Goal: Transaction & Acquisition: Purchase product/service

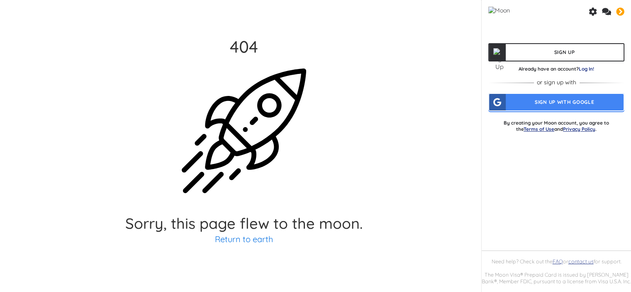
scroll to position [42, 0]
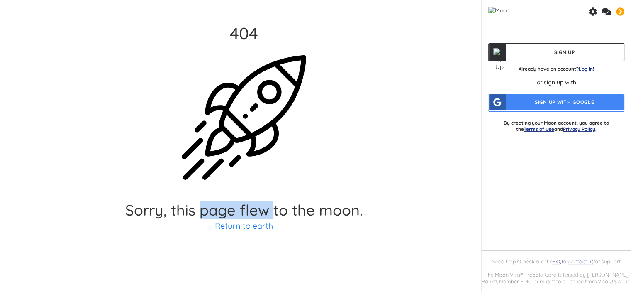
drag, startPoint x: 201, startPoint y: 214, endPoint x: 272, endPoint y: 208, distance: 71.2
click at [272, 208] on h2 "Sorry, this page flew to the moon." at bounding box center [243, 210] width 237 height 15
click at [261, 225] on link "Return to earth" at bounding box center [244, 225] width 58 height 10
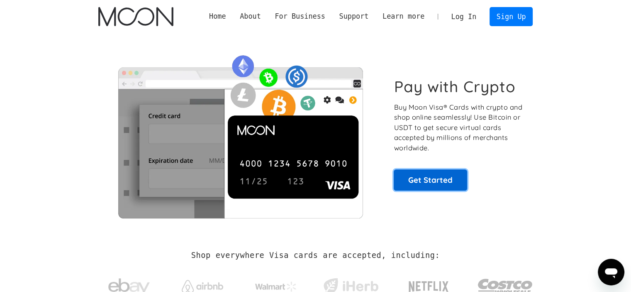
click at [425, 177] on link "Get Started" at bounding box center [430, 179] width 73 height 21
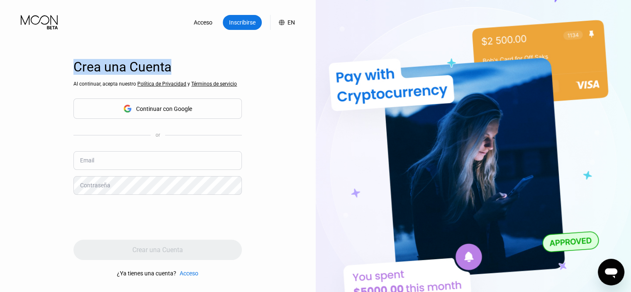
drag, startPoint x: 76, startPoint y: 69, endPoint x: 178, endPoint y: 68, distance: 102.1
click at [178, 68] on div "Crea una Cuenta" at bounding box center [157, 67] width 169 height 16
click at [162, 111] on div "Continuar con Google" at bounding box center [164, 108] width 56 height 7
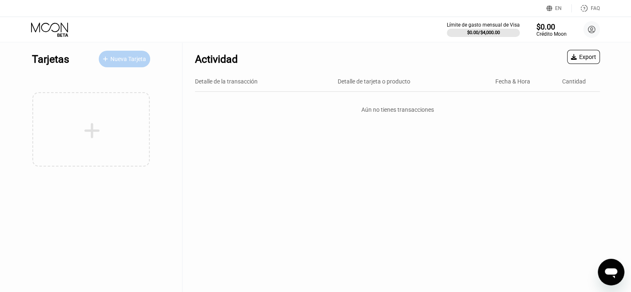
click at [120, 56] on div "Nueva Tarjeta" at bounding box center [128, 59] width 36 height 7
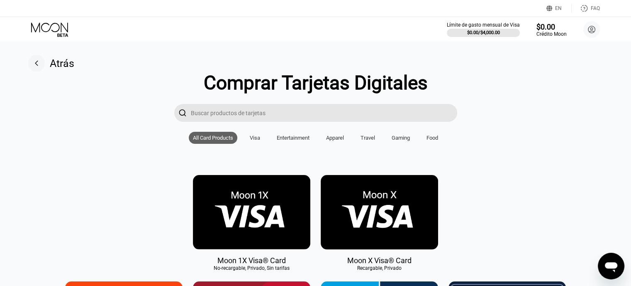
click at [277, 215] on img at bounding box center [251, 212] width 117 height 74
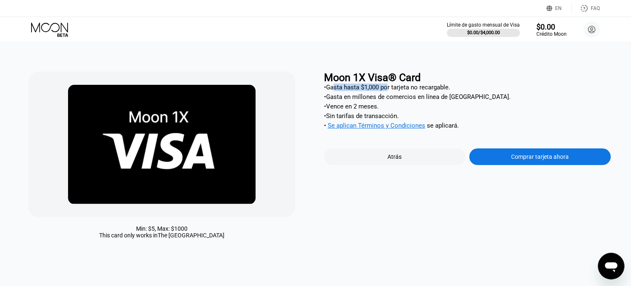
drag, startPoint x: 335, startPoint y: 89, endPoint x: 389, endPoint y: 88, distance: 53.6
click at [389, 88] on div "• Gasta hasta $1,000 por tarjeta no recargable." at bounding box center [467, 86] width 287 height 7
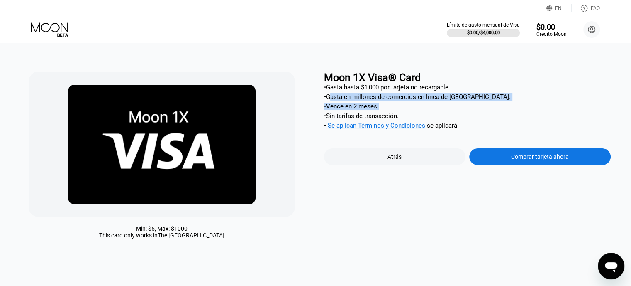
drag, startPoint x: 335, startPoint y: 101, endPoint x: 382, endPoint y: 109, distance: 48.1
click at [382, 109] on div "• Gasta hasta $1,000 por tarjeta no recargable. • Gasta en millones de comercio…" at bounding box center [467, 108] width 287 height 50
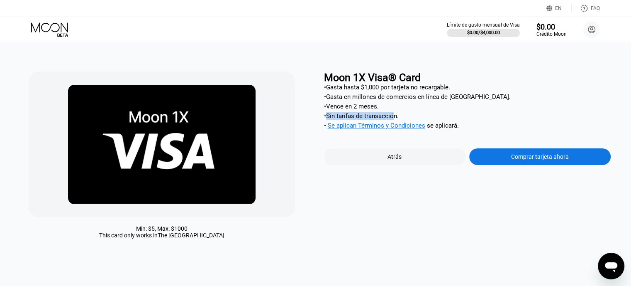
drag, startPoint x: 330, startPoint y: 118, endPoint x: 392, endPoint y: 119, distance: 62.7
click at [392, 119] on div "• Sin tarifas de transacción." at bounding box center [467, 115] width 287 height 7
click at [360, 129] on span "Se aplican Términos y Condiciones" at bounding box center [377, 125] width 98 height 7
click at [524, 160] on div "Comprar tarjeta ahora" at bounding box center [540, 156] width 58 height 7
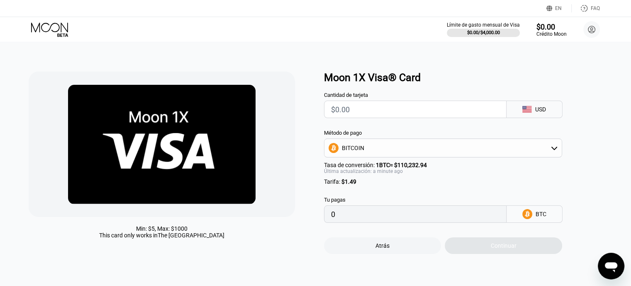
click at [418, 113] on input "text" at bounding box center [415, 109] width 169 height 17
click at [541, 109] on div "USD" at bounding box center [541, 109] width 11 height 7
click at [435, 111] on input "text" at bounding box center [415, 109] width 169 height 17
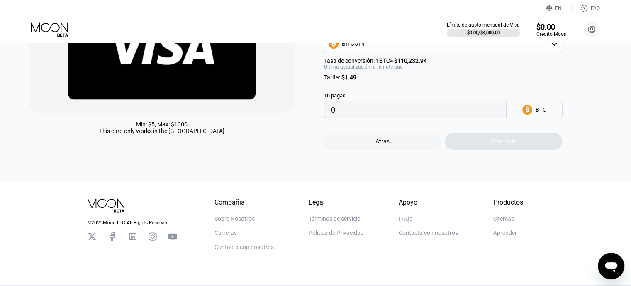
scroll to position [85, 0]
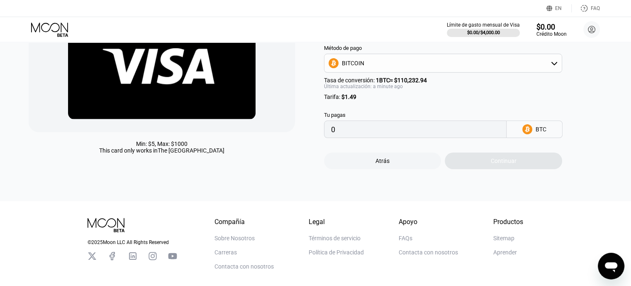
click at [462, 137] on input "0" at bounding box center [415, 129] width 169 height 17
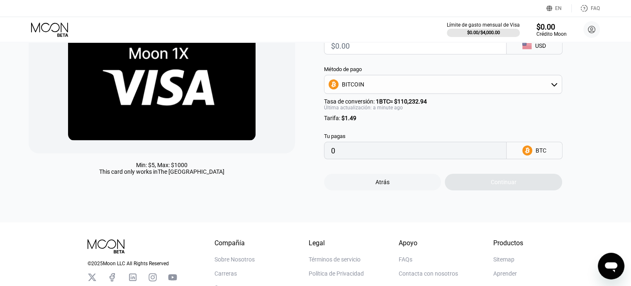
scroll to position [43, 0]
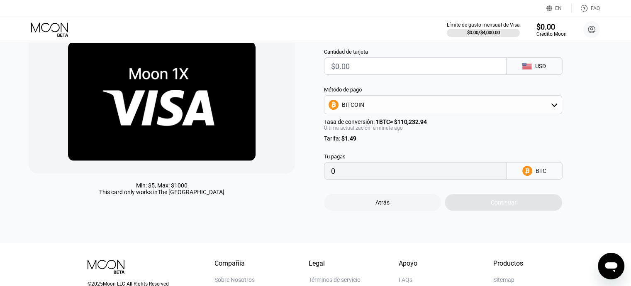
click at [558, 108] on icon at bounding box center [554, 104] width 7 height 7
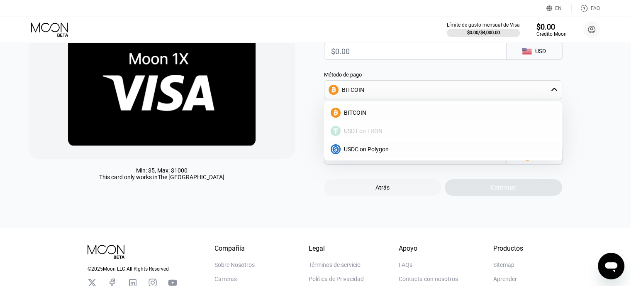
scroll to position [85, 0]
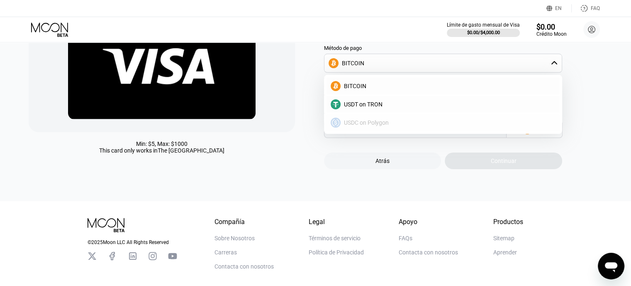
click at [362, 126] on span "USDC on Polygon" at bounding box center [366, 122] width 45 height 7
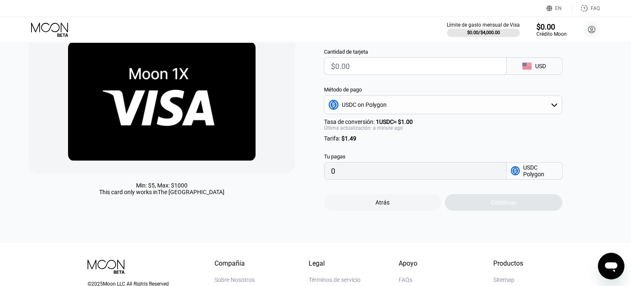
scroll to position [2, 0]
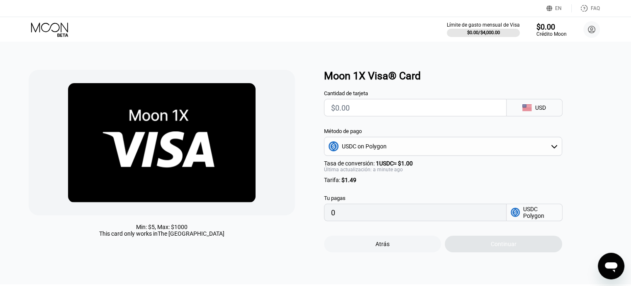
click at [389, 152] on div "USDC on Polygon" at bounding box center [443, 146] width 237 height 17
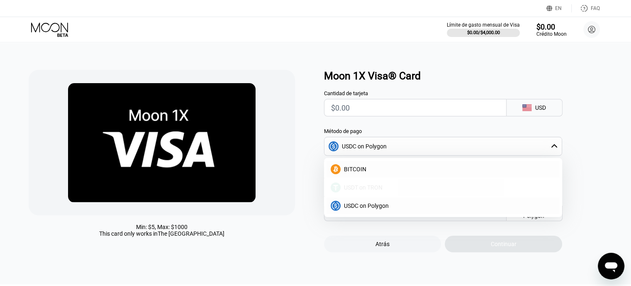
click at [363, 190] on span "USDT on TRON" at bounding box center [363, 187] width 39 height 7
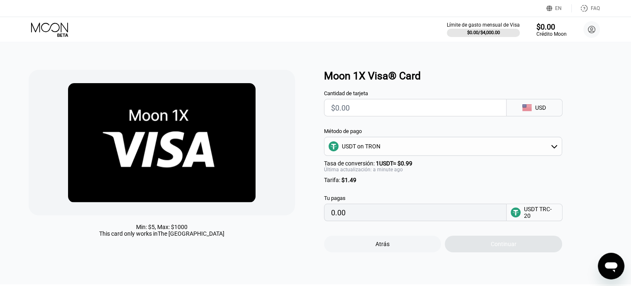
click at [387, 150] on div "USDT on TRON" at bounding box center [443, 146] width 237 height 17
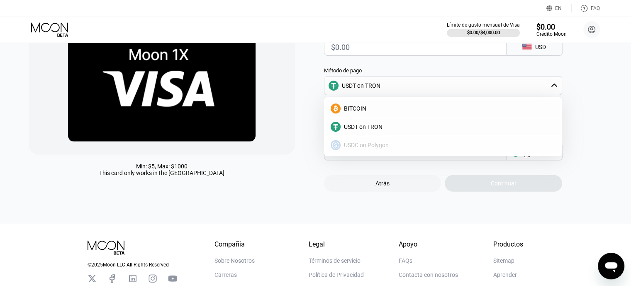
scroll to position [43, 0]
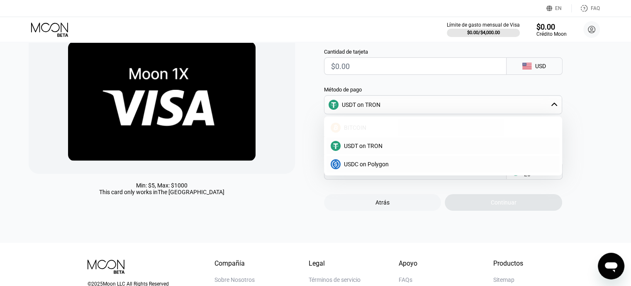
click at [355, 135] on div "BITCOIN" at bounding box center [443, 127] width 233 height 17
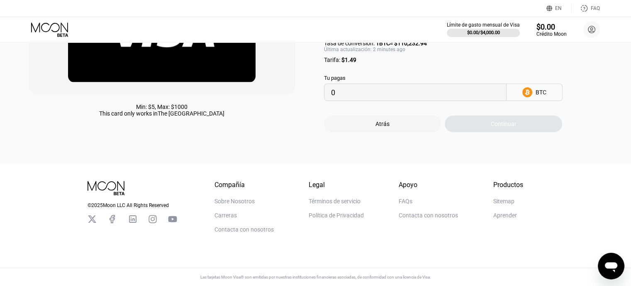
scroll to position [85, 0]
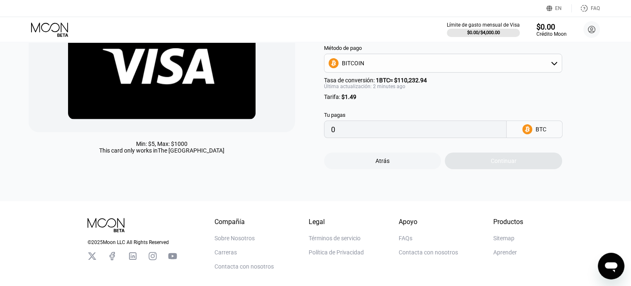
drag, startPoint x: 337, startPoint y: 103, endPoint x: 359, endPoint y: 103, distance: 21.6
click at [359, 100] on div "Tarifa : $1.49" at bounding box center [443, 96] width 238 height 7
click at [390, 137] on input "0" at bounding box center [415, 129] width 169 height 17
click at [378, 68] on div "BITCOIN" at bounding box center [443, 63] width 237 height 17
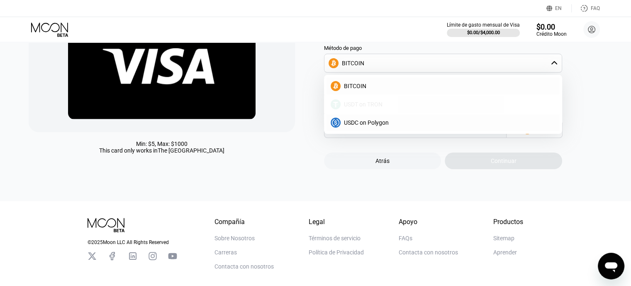
drag, startPoint x: 374, startPoint y: 108, endPoint x: 395, endPoint y: 144, distance: 42.2
click at [374, 108] on span "USDT on TRON" at bounding box center [363, 104] width 39 height 7
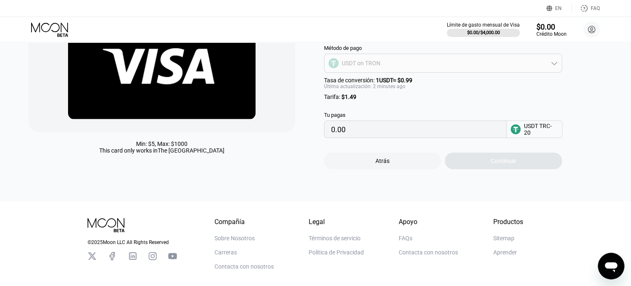
click at [373, 66] on div "USDT on TRON" at bounding box center [361, 63] width 39 height 7
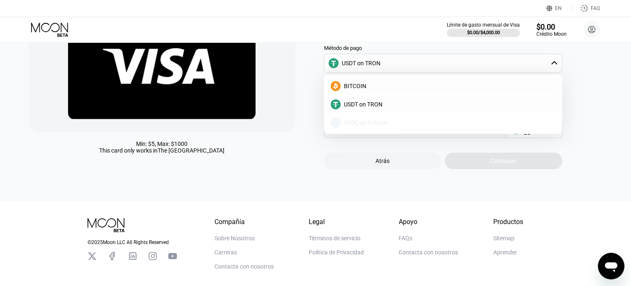
click at [360, 124] on span "USDC on Polygon" at bounding box center [366, 122] width 45 height 7
type input "0"
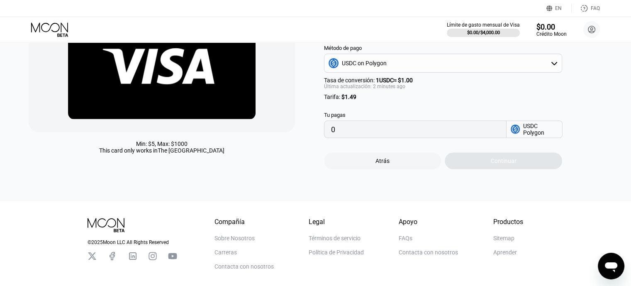
click at [358, 134] on input "0" at bounding box center [415, 129] width 169 height 17
click at [523, 136] on div "USDC Polygon" at bounding box center [535, 128] width 56 height 17
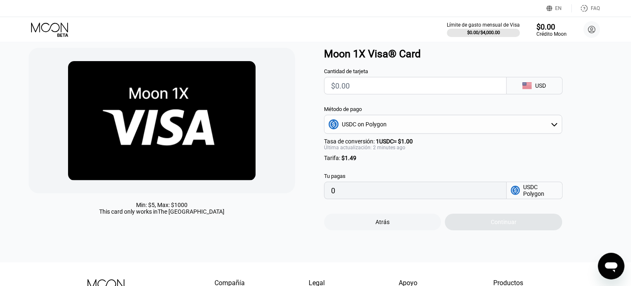
scroll to position [0, 0]
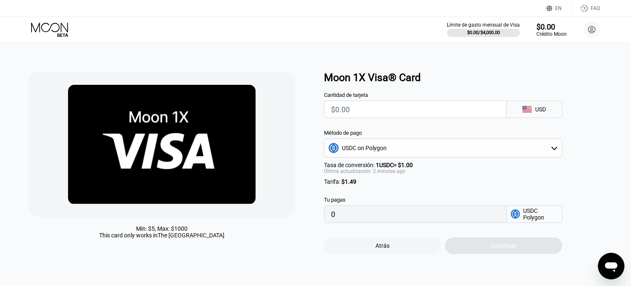
click at [412, 113] on input "text" at bounding box center [415, 109] width 169 height 17
type input "$1"
type input "2.49000000"
type input "$10"
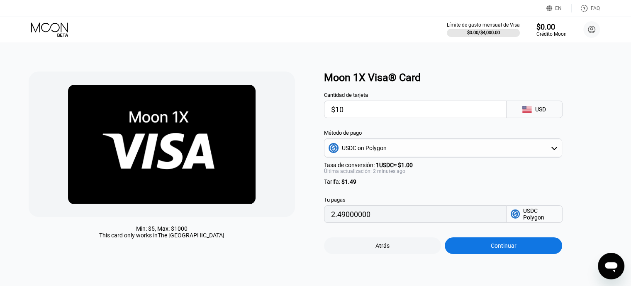
type input "11.49000000"
type input "$1"
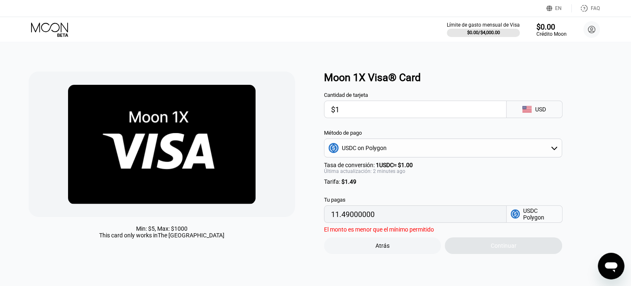
type input "2.49000000"
type input "0"
type input "$5"
type input "6.49000000"
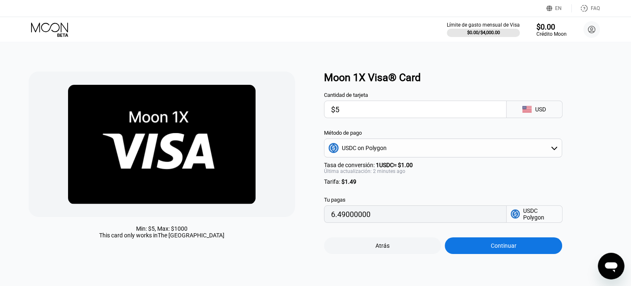
drag, startPoint x: 355, startPoint y: 114, endPoint x: 313, endPoint y: 122, distance: 42.7
click at [313, 122] on div "Min: $ 5 , Max: $ 1000 This card only works in The United States Moon 1X Visa® …" at bounding box center [316, 162] width 575 height 182
type input "$64"
type input "65.49000000"
type input "$640"
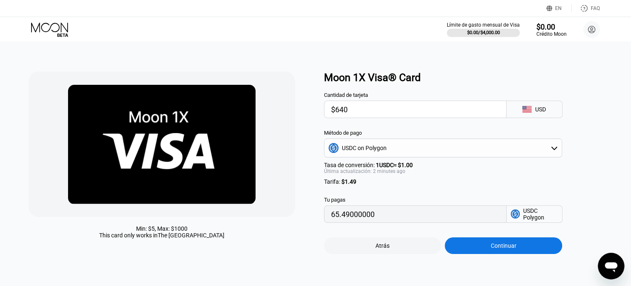
type input "641.49000000"
type input "$6400"
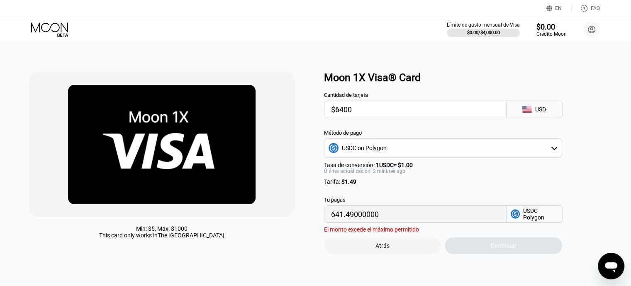
type input "6401.49000000"
type input "$64000"
type input "64001.49000000"
type input "$6400"
type input "6401.49000000"
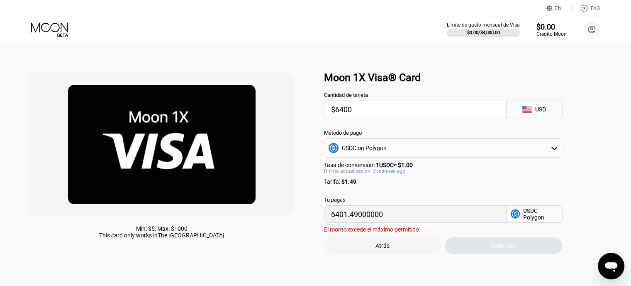
type input "$640"
type input "641.49000000"
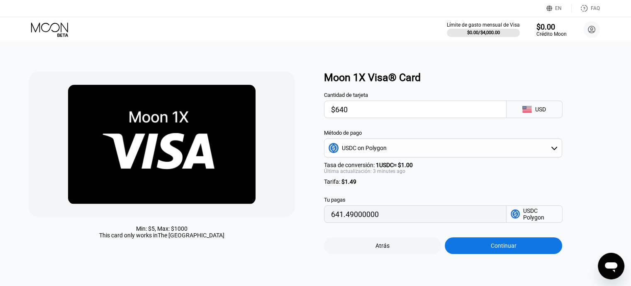
type input "$64"
type input "65.49000000"
type input "$64"
click at [382, 110] on input "$64" at bounding box center [415, 109] width 169 height 17
drag, startPoint x: 390, startPoint y: 223, endPoint x: 395, endPoint y: 222, distance: 5.0
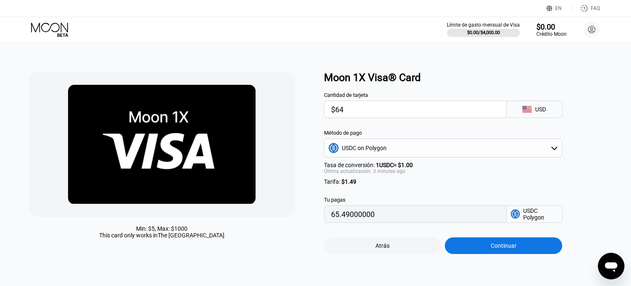
click at [391, 222] on input "65.49000000" at bounding box center [415, 214] width 169 height 17
click at [516, 254] on div "Continuar" at bounding box center [503, 245] width 117 height 17
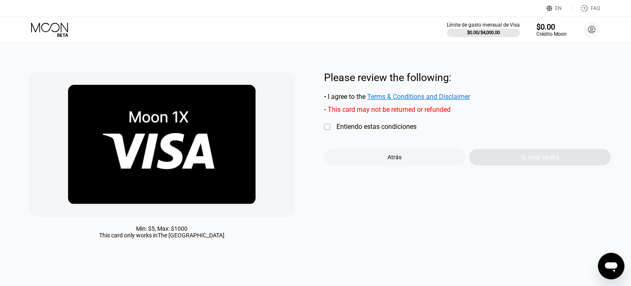
click at [328, 129] on div "" at bounding box center [328, 127] width 8 height 8
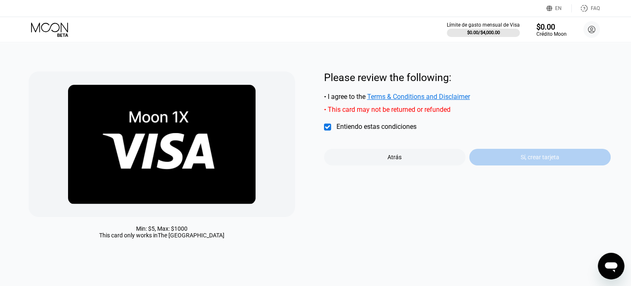
click at [545, 160] on div "Sí, crear tarjeta" at bounding box center [540, 157] width 39 height 7
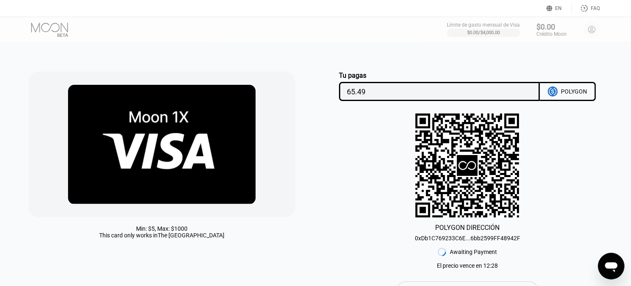
click at [468, 241] on div "0xDb1C769233C6E...6bb2599FF48942F" at bounding box center [467, 238] width 105 height 7
click at [569, 90] on div "POLYGON" at bounding box center [574, 91] width 26 height 7
